Goal: Transaction & Acquisition: Purchase product/service

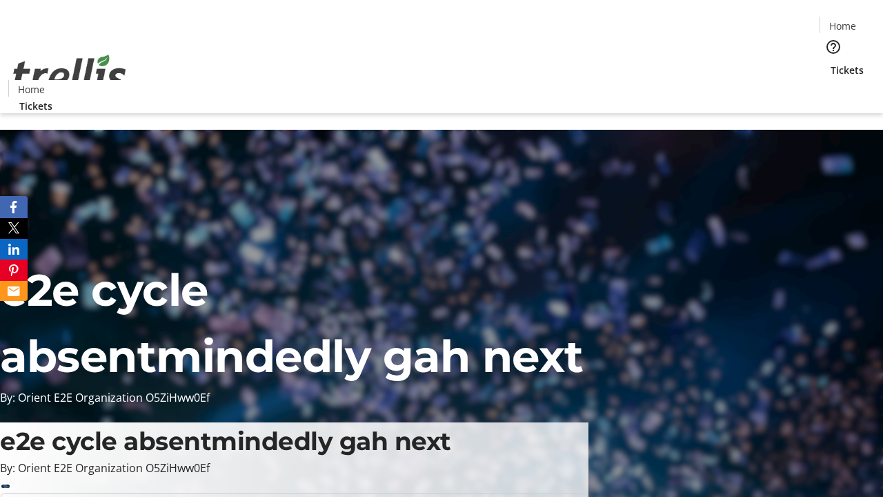
click at [831, 63] on span "Tickets" at bounding box center [847, 70] width 33 height 14
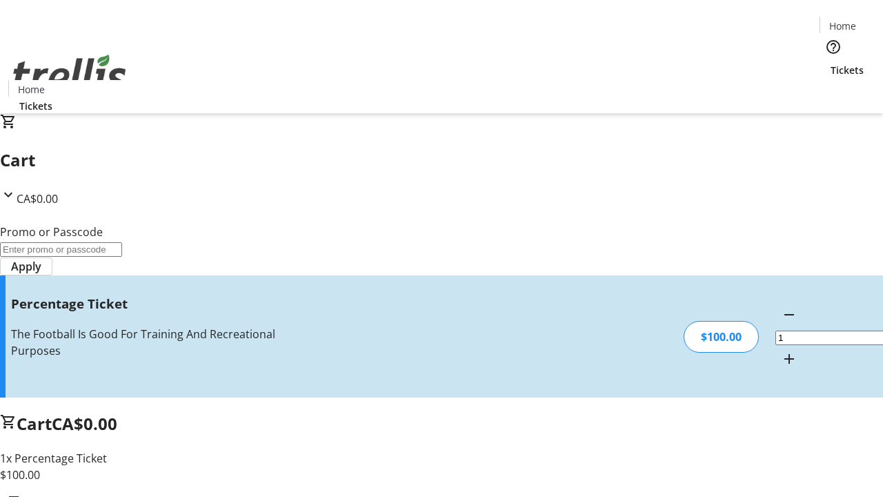
type input "FOO"
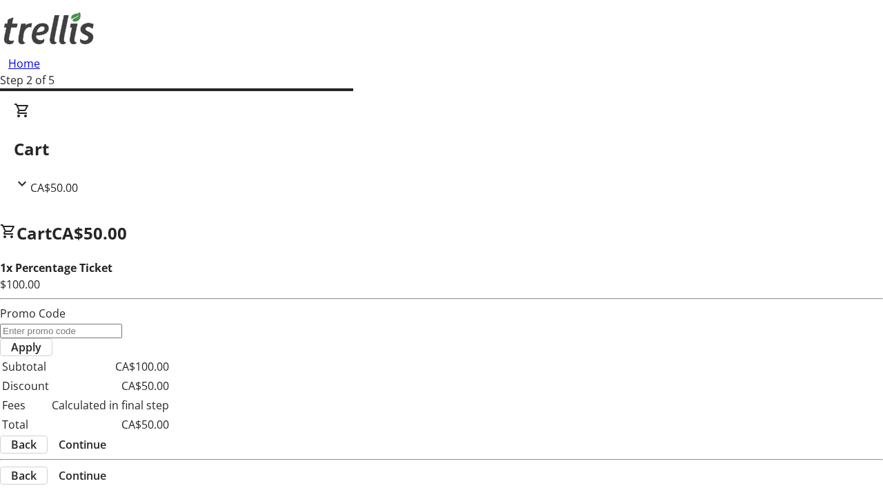
click at [106, 436] on span "Continue" at bounding box center [83, 444] width 48 height 17
